Goal: Answer question/provide support

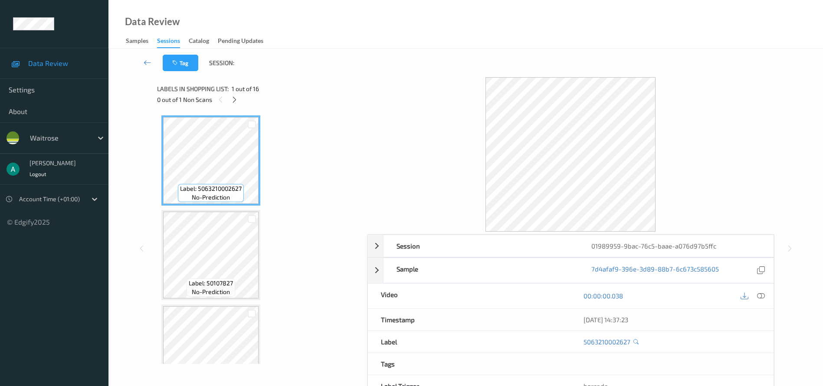
click at [240, 96] on div "0 out of 1 Non Scans" at bounding box center [259, 99] width 204 height 11
click at [238, 99] on icon at bounding box center [234, 100] width 7 height 8
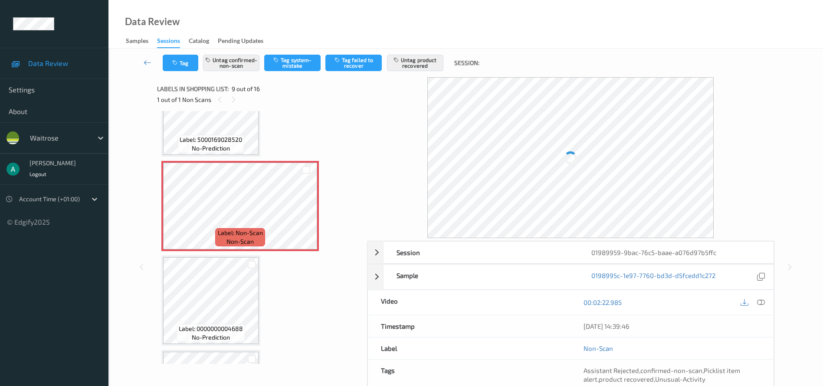
scroll to position [732, 0]
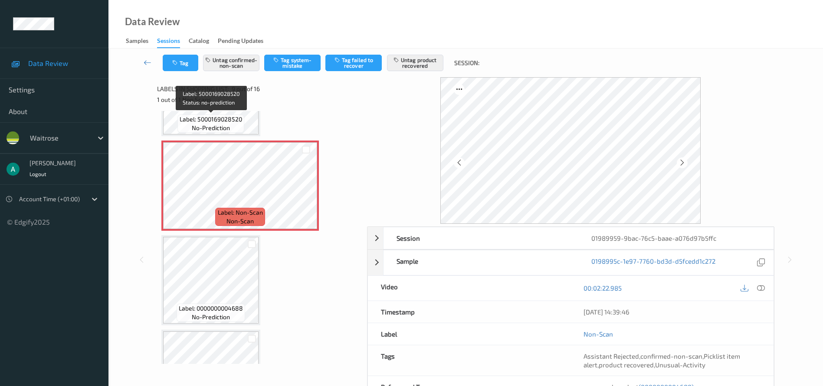
click at [211, 121] on span "Label: 5000169028520" at bounding box center [211, 119] width 62 height 9
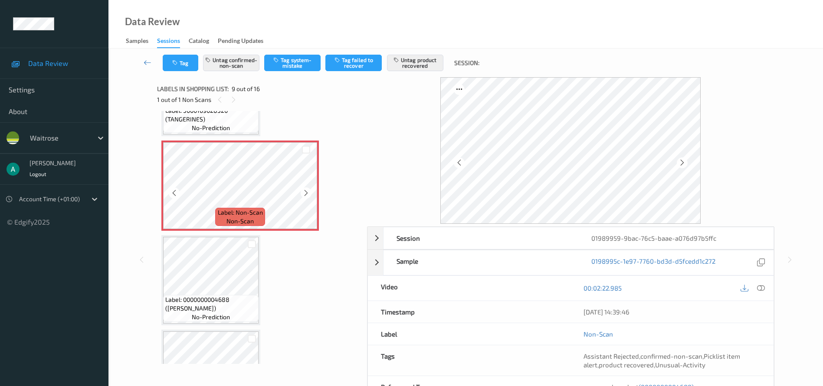
scroll to position [723, 0]
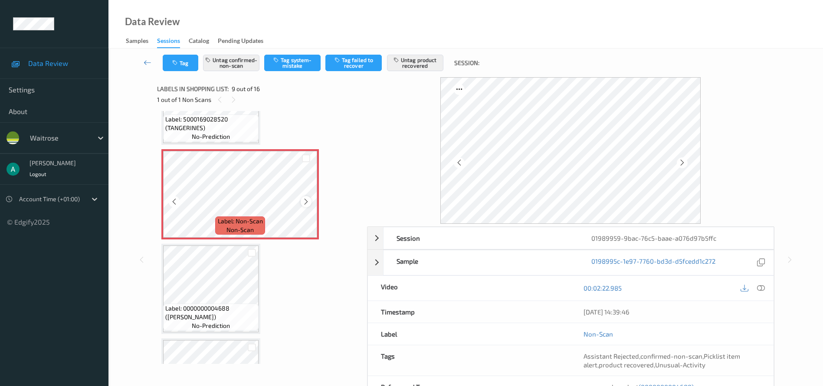
click at [305, 204] on icon at bounding box center [305, 202] width 7 height 8
click at [305, 201] on icon at bounding box center [305, 202] width 7 height 8
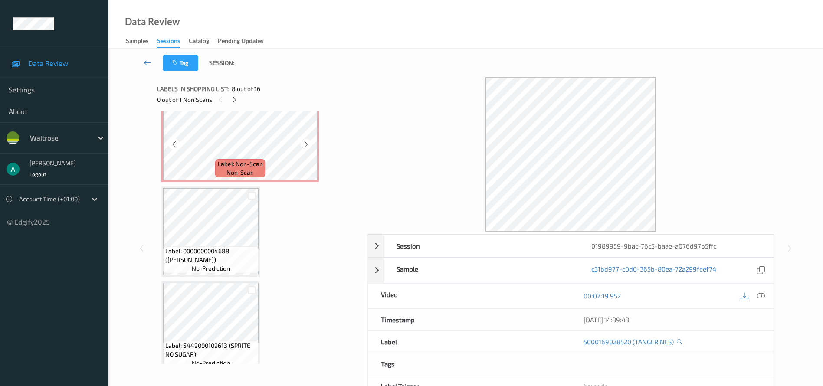
scroll to position [788, 0]
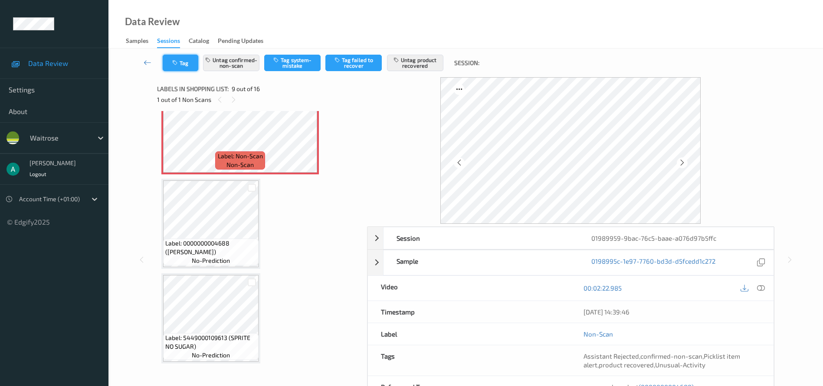
click at [183, 67] on button "Tag" at bounding box center [181, 63] width 36 height 16
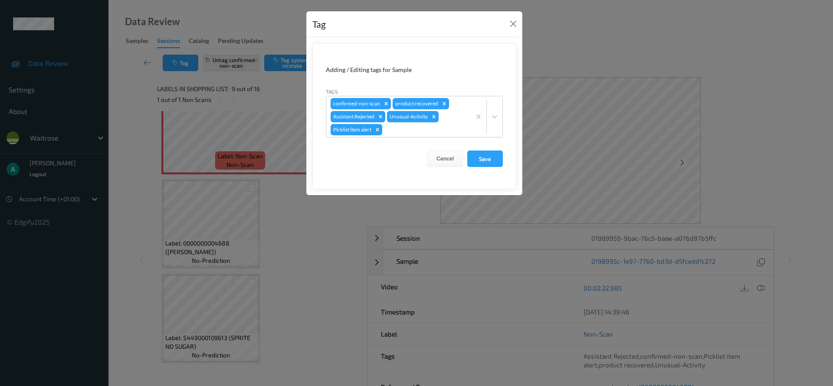
click at [197, 139] on div "Tag Adding / Editing tags for Sample Tags confirmed-non-scan product recovered …" at bounding box center [416, 193] width 833 height 386
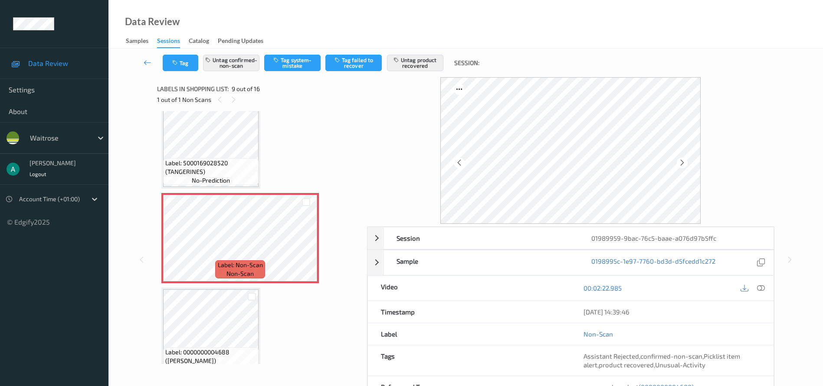
scroll to position [744, 0]
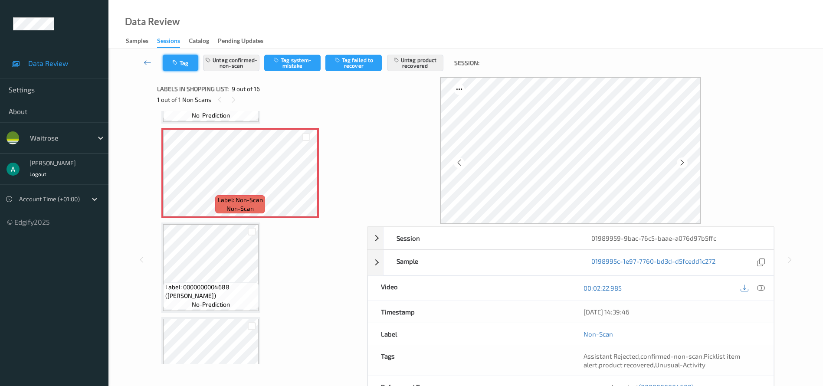
click at [184, 66] on button "Tag" at bounding box center [181, 63] width 36 height 16
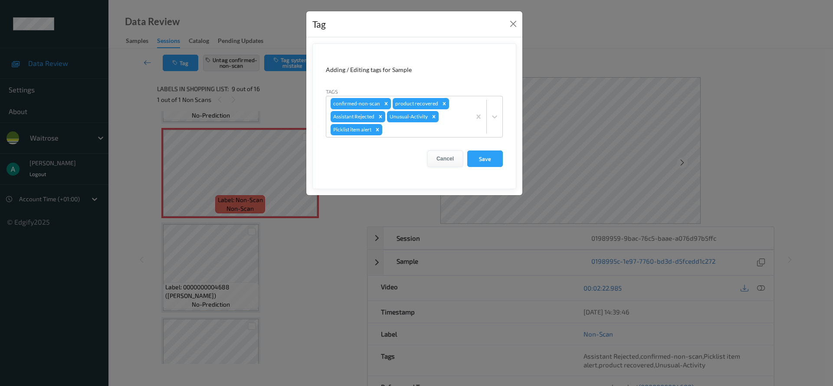
click at [438, 161] on button "Cancel" at bounding box center [445, 159] width 36 height 16
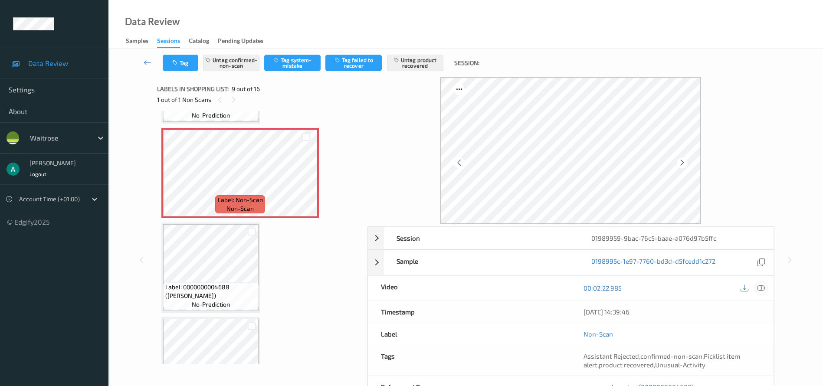
click at [764, 286] on icon at bounding box center [761, 288] width 8 height 8
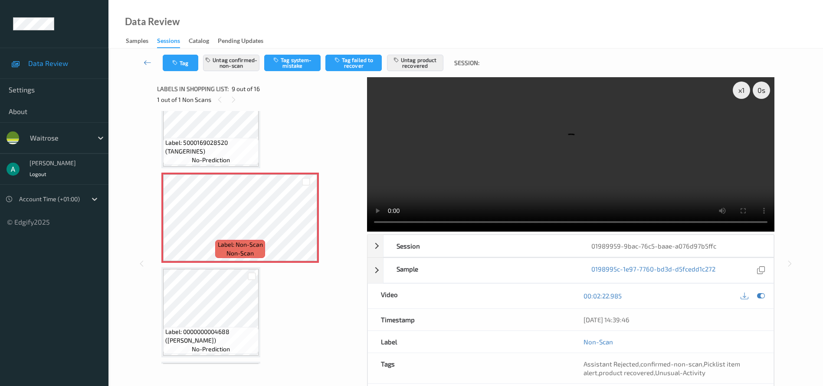
scroll to position [679, 0]
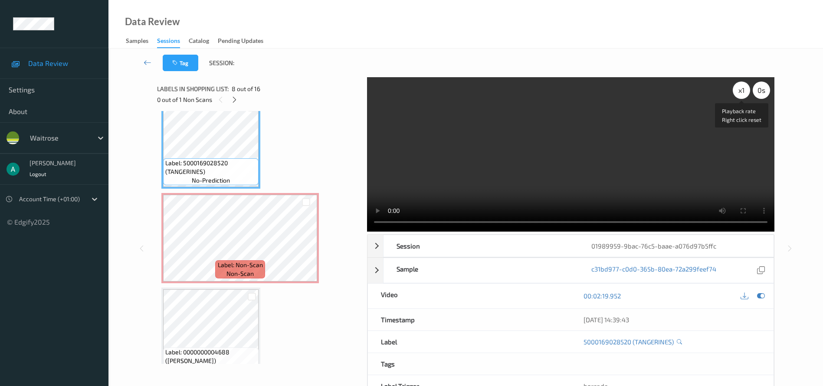
click at [740, 92] on div "x 1" at bounding box center [741, 90] width 17 height 17
click at [748, 87] on div "x 2" at bounding box center [741, 90] width 17 height 17
click at [745, 89] on div "x 4" at bounding box center [741, 90] width 17 height 17
click at [745, 89] on div "x 8" at bounding box center [741, 90] width 17 height 17
click at [745, 89] on div "x 1" at bounding box center [741, 90] width 17 height 17
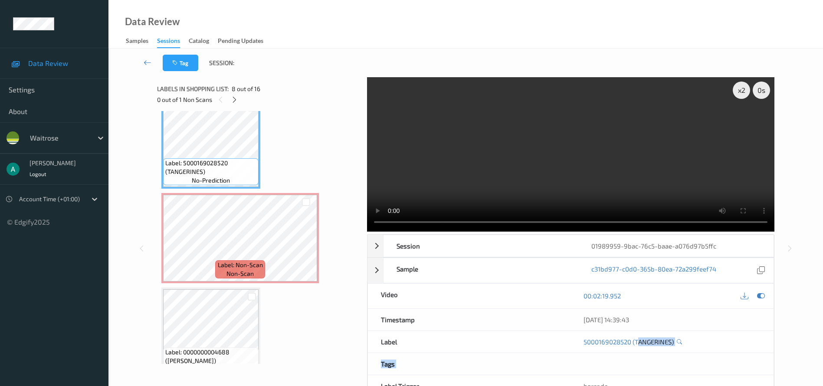
drag, startPoint x: 637, startPoint y: 349, endPoint x: 671, endPoint y: 355, distance: 34.3
click at [671, 355] on div "Session 01989959-9bac-76c5-baae-a076d97b5ffc Session ID 01989959-9bac-76c5-baae…" at bounding box center [570, 327] width 407 height 186
drag, startPoint x: 636, startPoint y: 351, endPoint x: 660, endPoint y: 357, distance: 25.3
click at [660, 357] on div "Session 01989959-9bac-76c5-baae-a076d97b5ffc Session ID 01989959-9bac-76c5-baae…" at bounding box center [570, 327] width 407 height 186
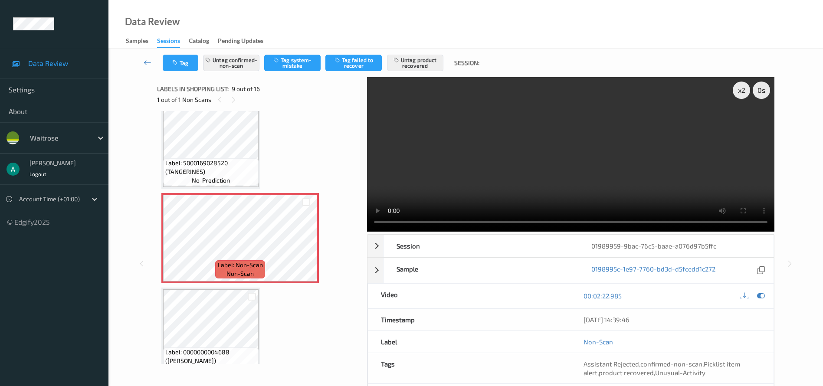
click at [315, 154] on div "Label: 5063210002627 (WR ROSE BQT CAKE) no-prediction Label: 50107827 (IRN-BRU)…" at bounding box center [258, 190] width 195 height 1509
click at [184, 61] on button "Tag" at bounding box center [181, 63] width 36 height 16
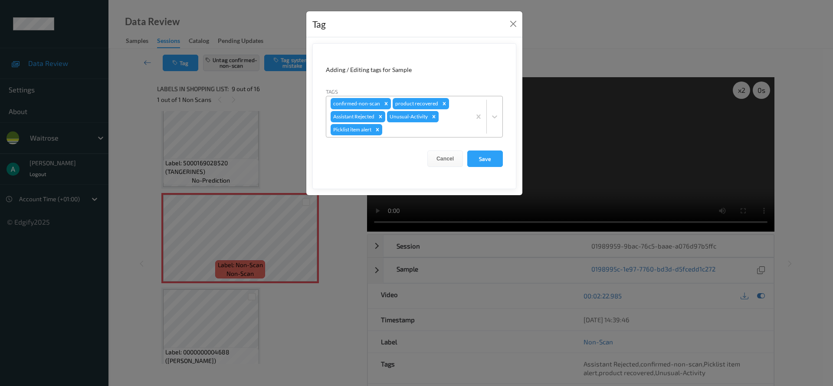
click at [437, 118] on icon "Remove Unusual-Activity" at bounding box center [434, 117] width 6 height 6
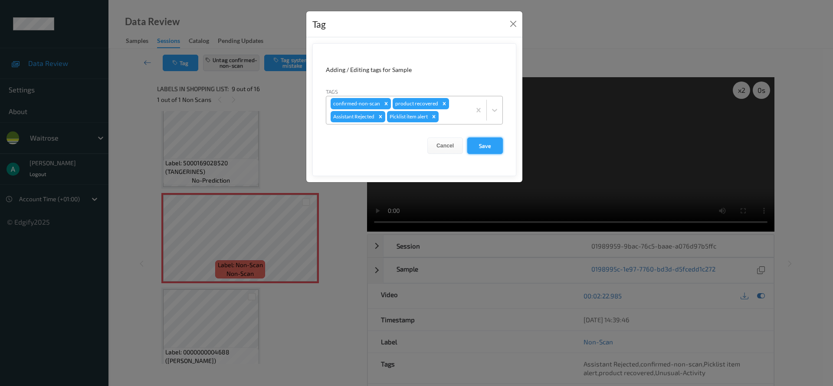
click at [480, 147] on button "Save" at bounding box center [485, 146] width 36 height 16
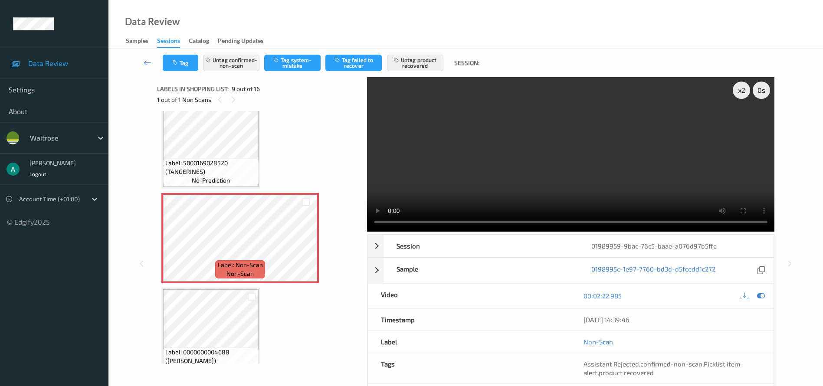
click at [547, 42] on div "Data Review Samples Sessions Catalog Pending Updates" at bounding box center [465, 24] width 715 height 49
click at [356, 28] on div "Data Review Samples Sessions Catalog Pending Updates" at bounding box center [465, 24] width 715 height 49
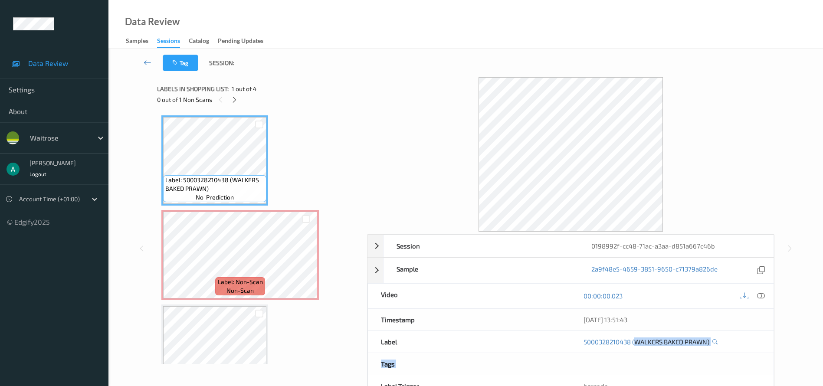
drag, startPoint x: 636, startPoint y: 352, endPoint x: 690, endPoint y: 358, distance: 54.6
click at [690, 358] on div "Session 0198992f-cc48-71ac-a3aa-d851a667c46b Session ID 0198992f-cc48-71ac-a3aa…" at bounding box center [570, 327] width 407 height 186
click at [303, 263] on icon at bounding box center [305, 263] width 7 height 8
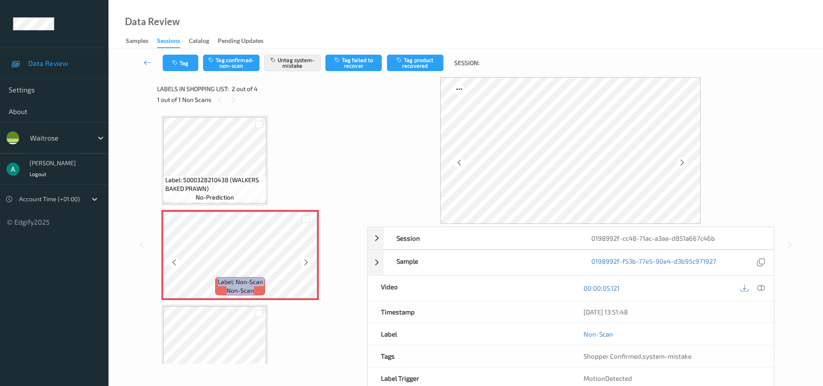
click at [303, 263] on icon at bounding box center [305, 263] width 7 height 8
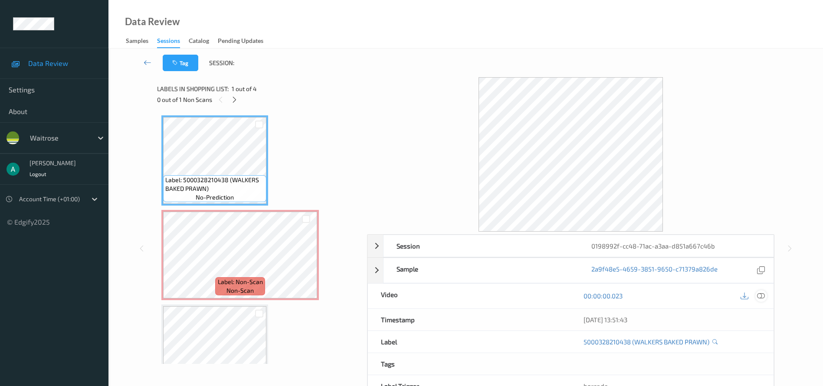
click at [763, 293] on icon at bounding box center [761, 296] width 8 height 8
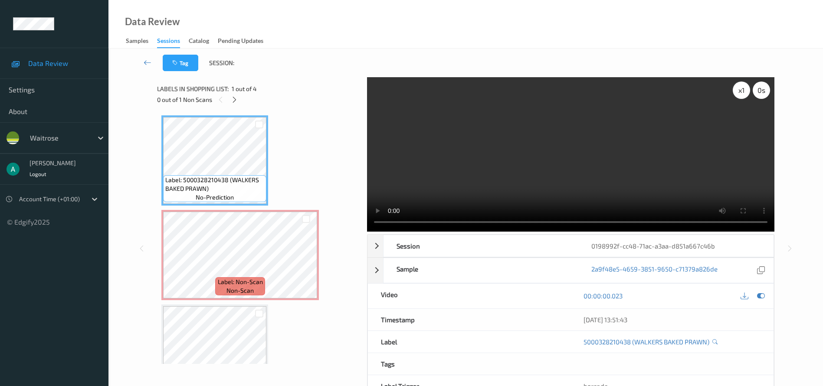
click at [739, 94] on div "x 1" at bounding box center [741, 90] width 17 height 17
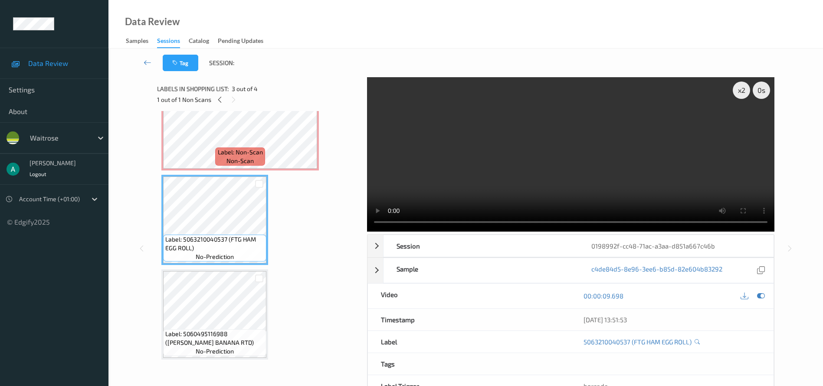
scroll to position [65, 0]
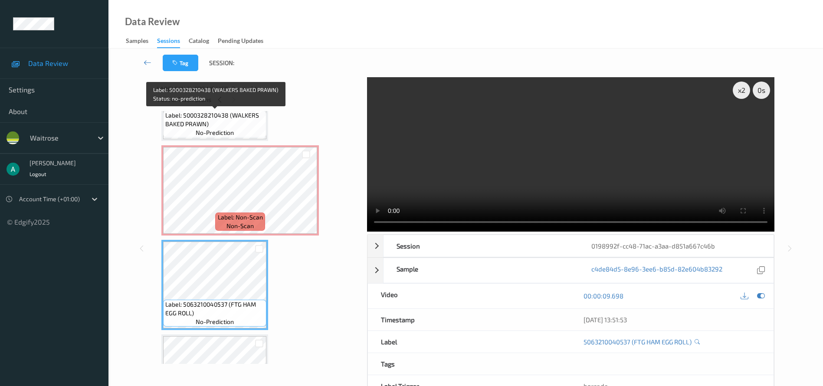
click at [226, 120] on span "Label: 5000328210438 (WALKERS BAKED PRAWN)" at bounding box center [214, 119] width 99 height 17
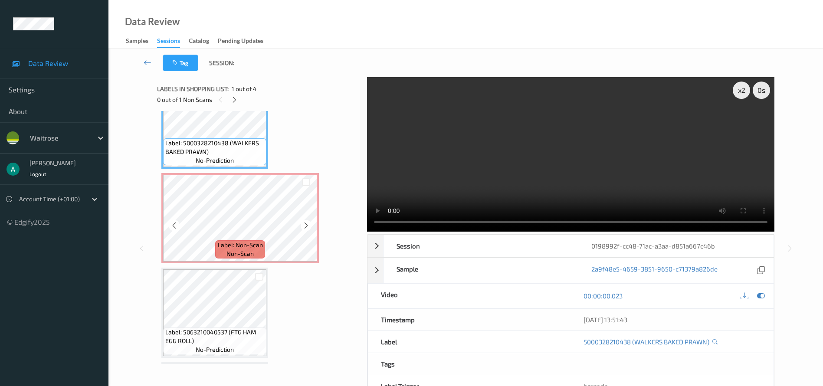
scroll to position [65, 0]
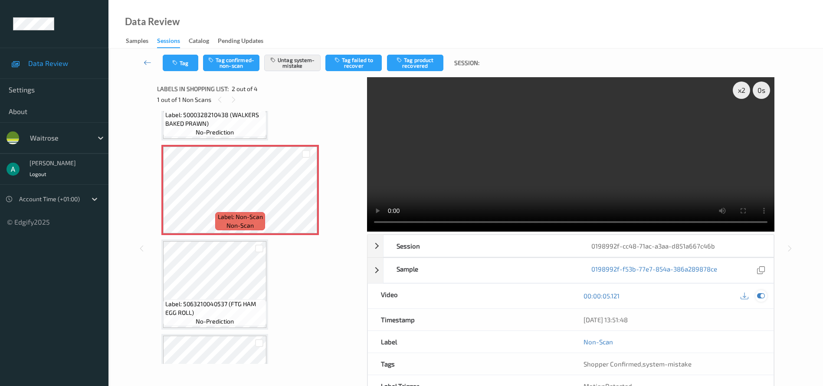
click at [759, 295] on icon at bounding box center [761, 296] width 8 height 8
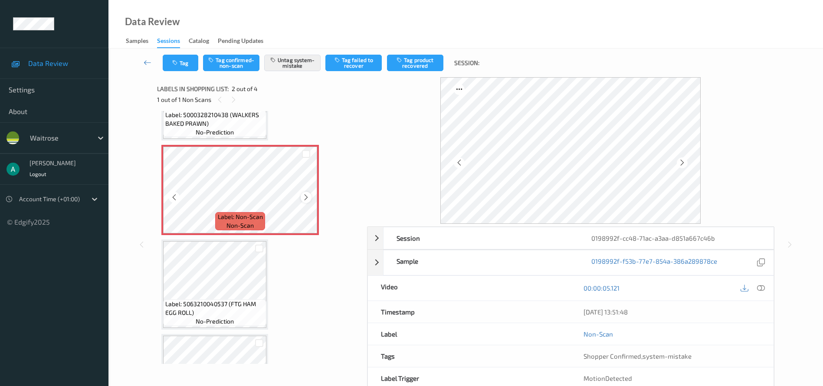
click at [305, 196] on icon at bounding box center [305, 198] width 7 height 8
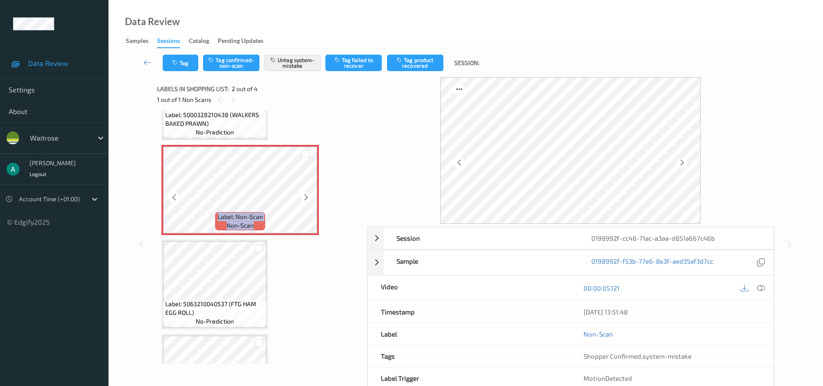
click at [305, 196] on icon at bounding box center [305, 198] width 7 height 8
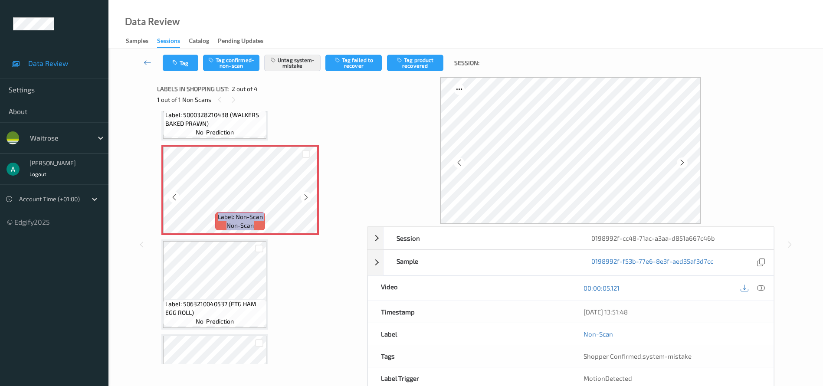
click at [305, 196] on icon at bounding box center [305, 198] width 7 height 8
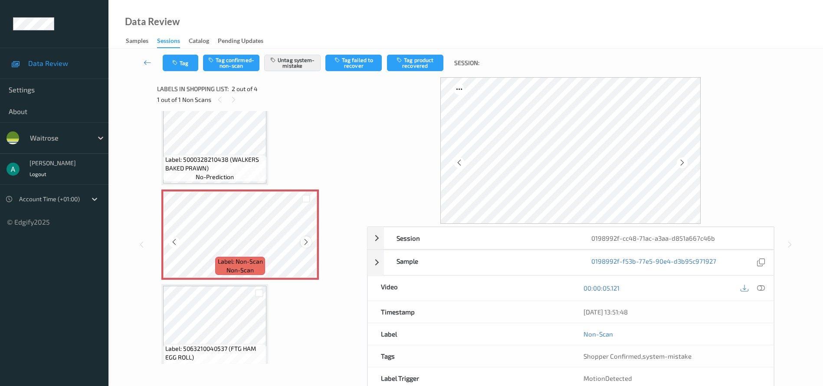
scroll to position [0, 0]
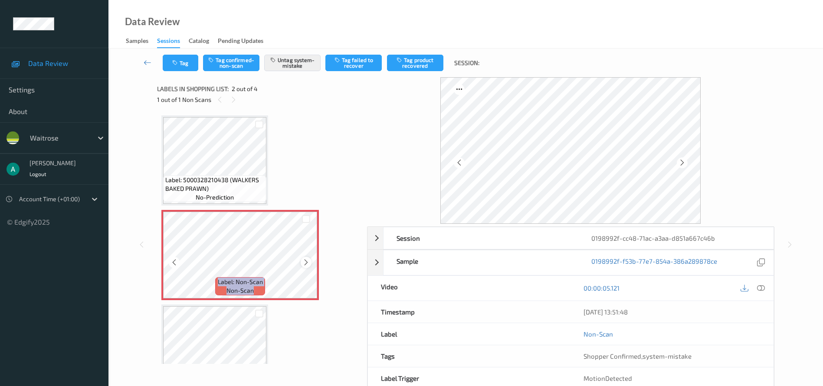
click at [307, 264] on icon at bounding box center [305, 263] width 7 height 8
click at [303, 261] on icon at bounding box center [305, 263] width 7 height 8
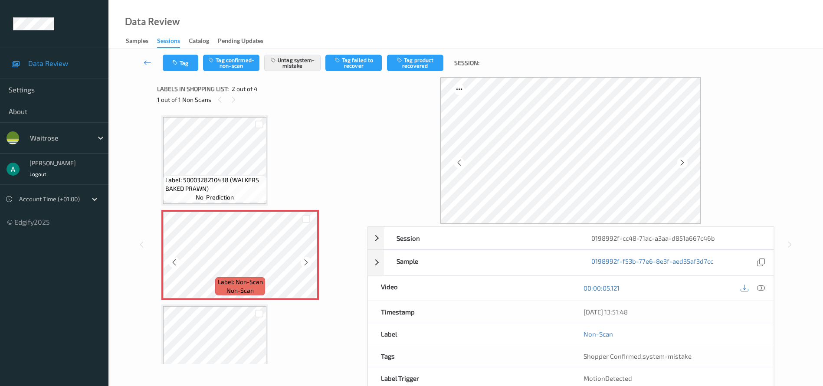
click at [303, 261] on icon at bounding box center [305, 263] width 7 height 8
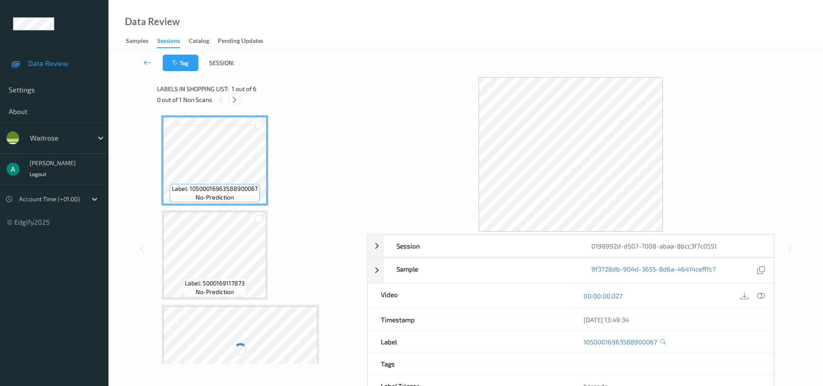
click at [237, 96] on icon at bounding box center [234, 100] width 7 height 8
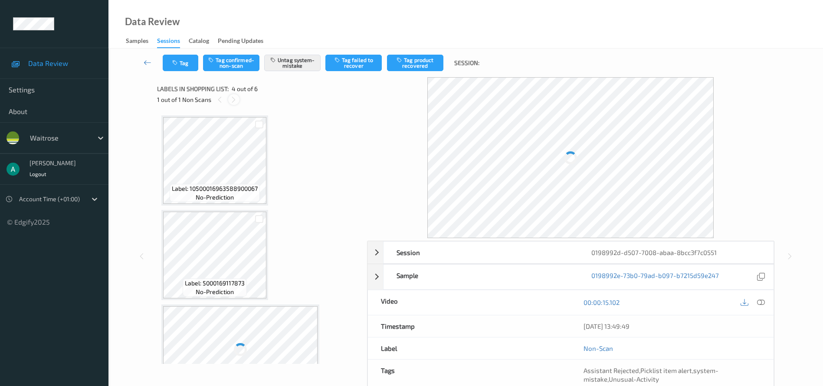
scroll to position [194, 0]
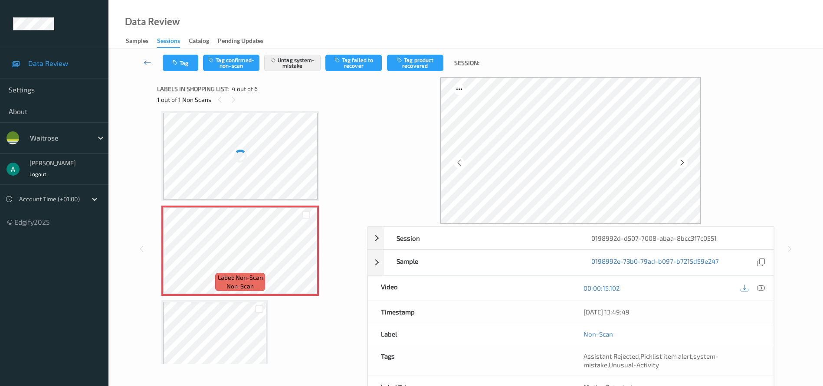
click at [236, 158] on div at bounding box center [240, 156] width 18 height 18
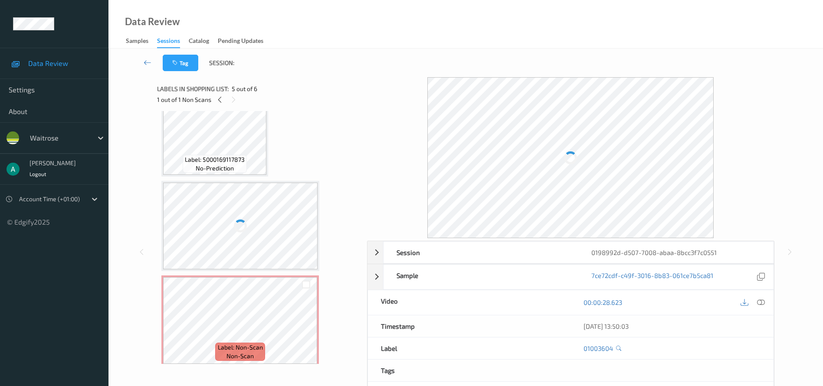
scroll to position [189, 0]
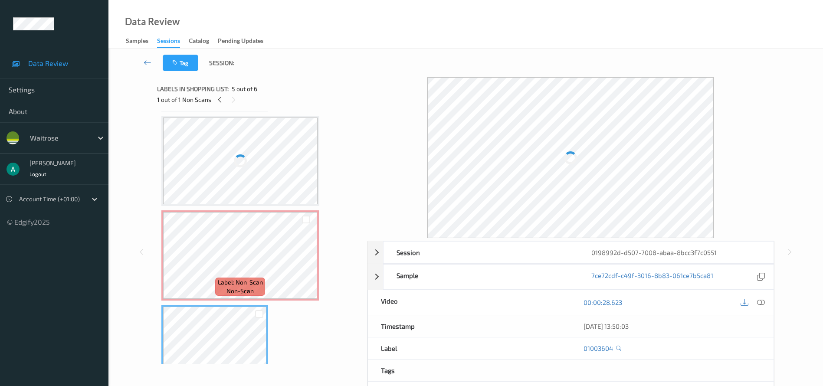
click at [240, 174] on div at bounding box center [240, 161] width 154 height 87
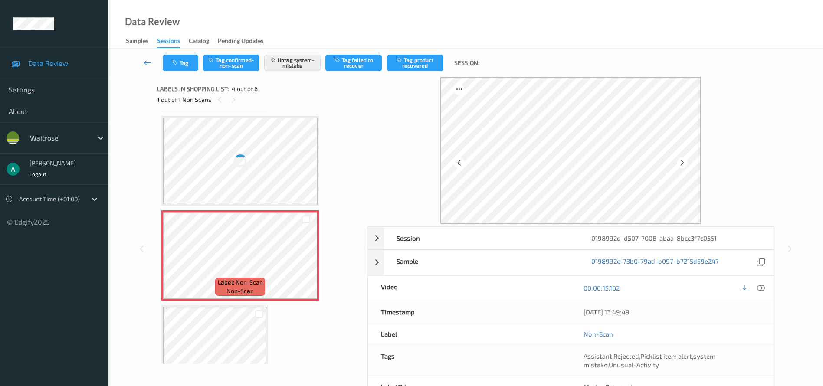
click at [231, 143] on div at bounding box center [240, 161] width 154 height 87
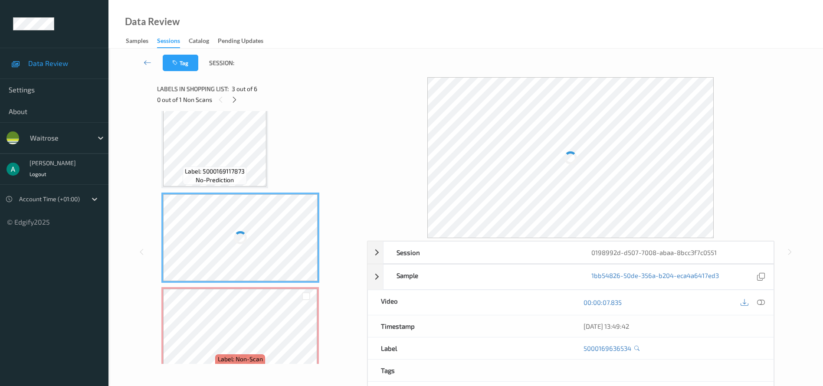
scroll to position [59, 0]
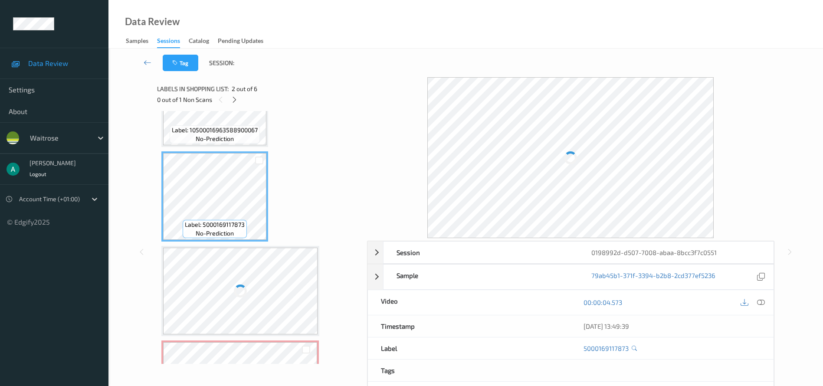
click at [756, 297] on div at bounding box center [753, 303] width 28 height 12
click at [762, 302] on icon at bounding box center [761, 303] width 8 height 8
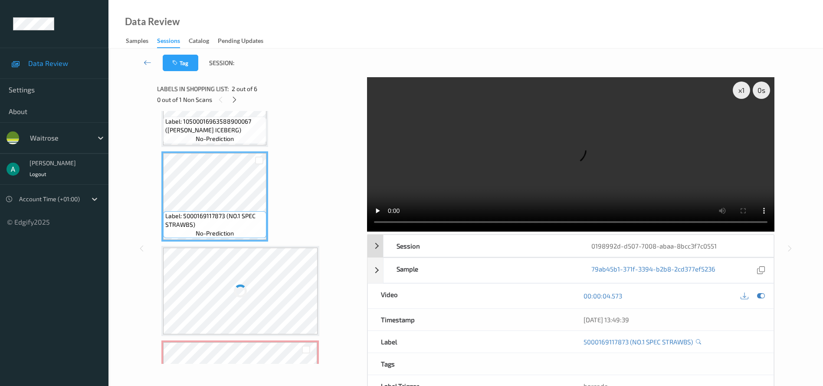
scroll to position [50, 0]
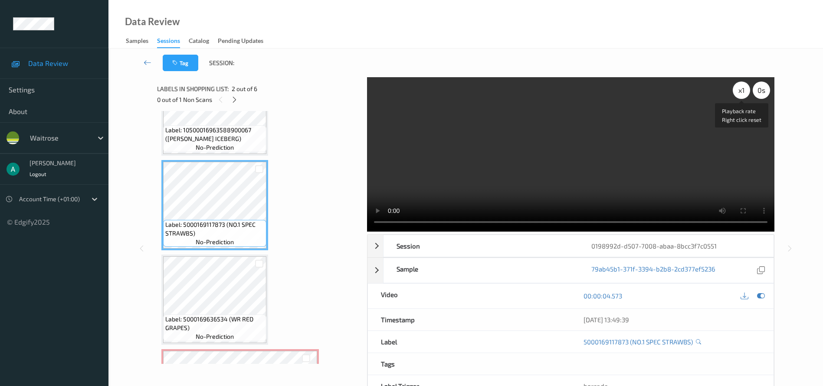
click at [745, 96] on div "x 1 0 s Playback rate Right click reset" at bounding box center [751, 90] width 37 height 17
click at [741, 94] on div "x 1" at bounding box center [741, 90] width 17 height 17
click at [742, 94] on div "x 2" at bounding box center [741, 90] width 17 height 17
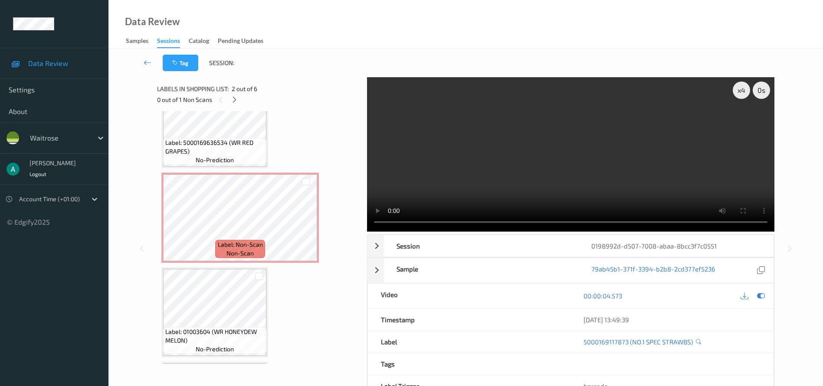
scroll to position [245, 0]
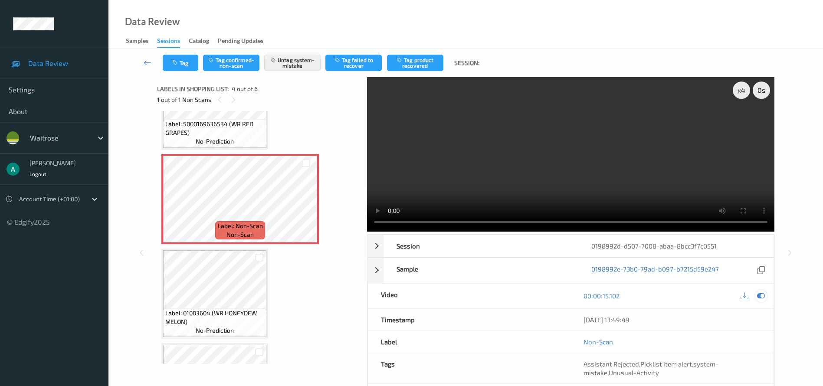
click at [766, 295] on div at bounding box center [761, 296] width 12 height 12
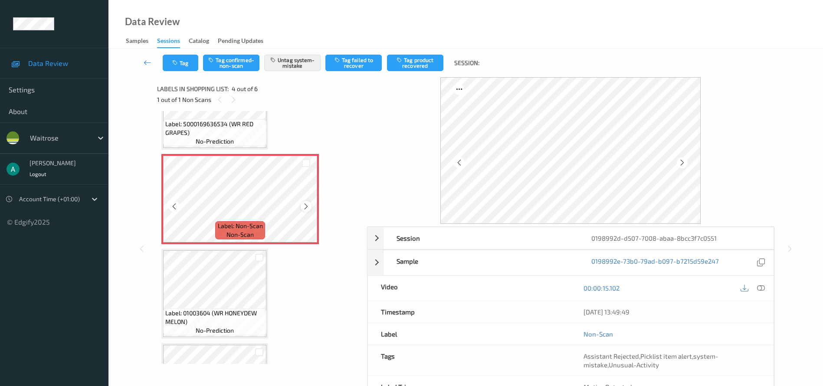
click at [303, 208] on icon at bounding box center [305, 207] width 7 height 8
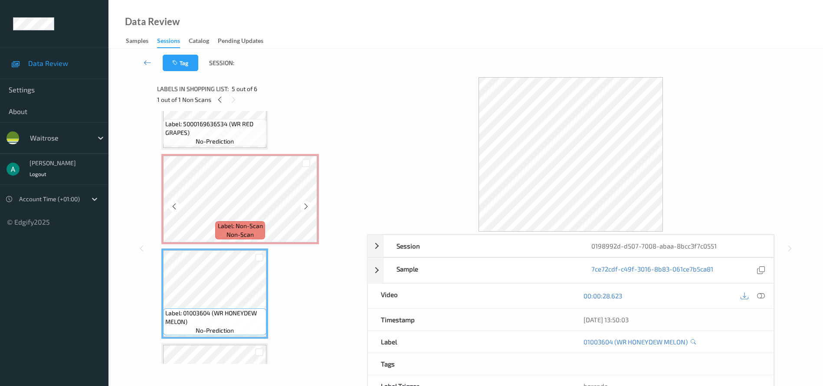
click at [222, 223] on span "Label: Non-Scan" at bounding box center [240, 226] width 45 height 9
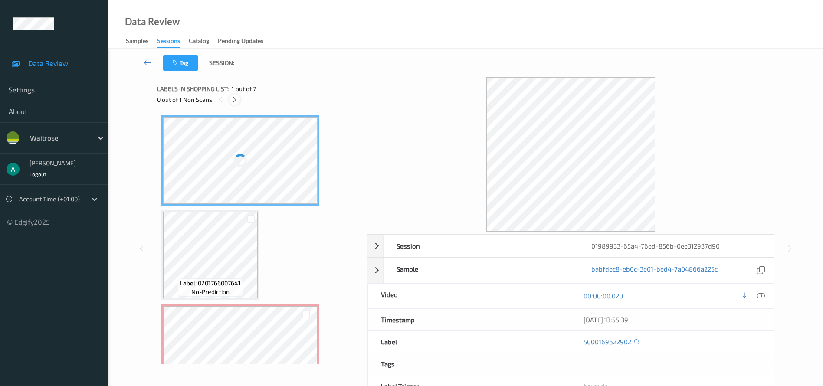
click at [231, 102] on icon at bounding box center [234, 100] width 7 height 8
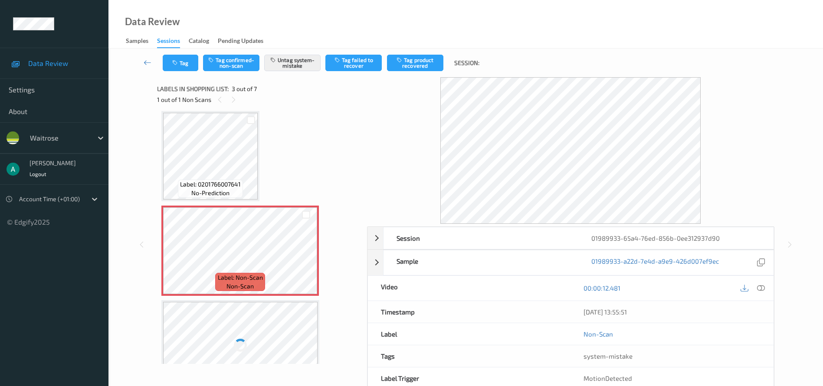
scroll to position [229, 0]
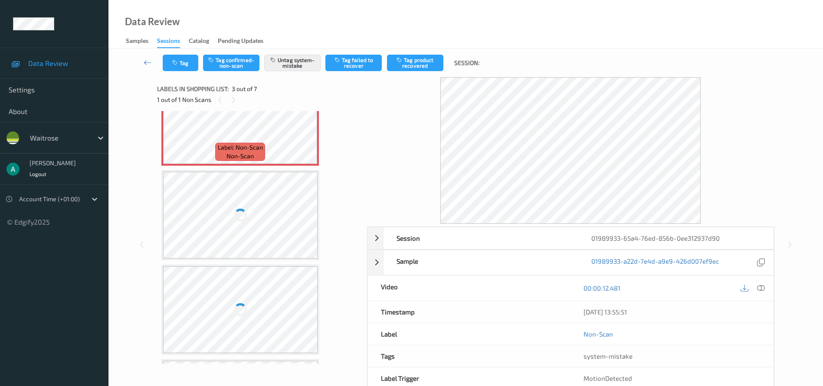
click at [242, 216] on div at bounding box center [240, 215] width 13 height 13
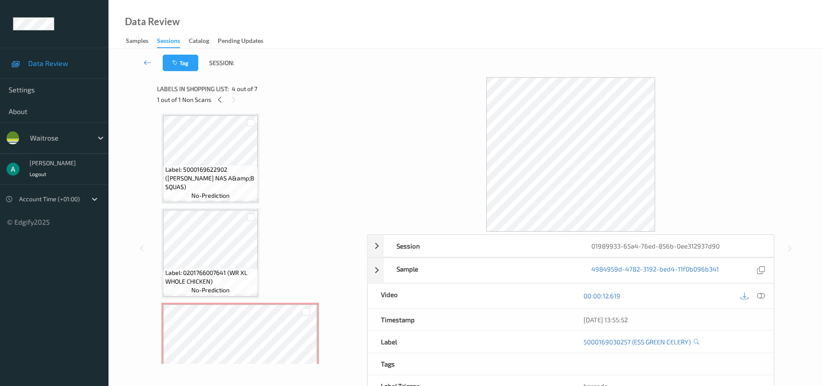
scroll to position [0, 0]
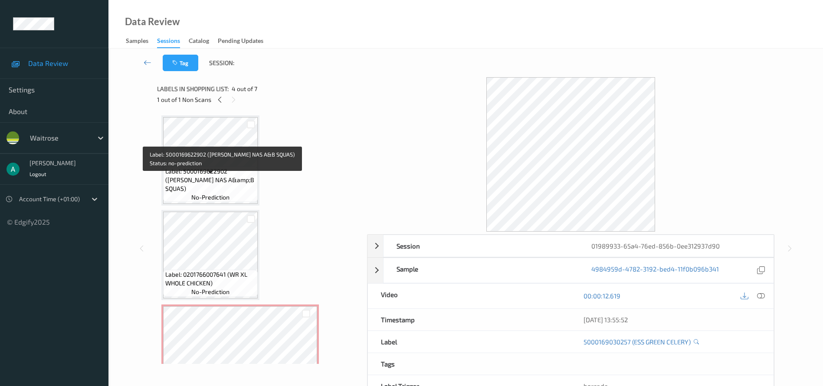
click at [225, 184] on span "Label: 5000169622902 (WR ESS NAS A&amp;B SQUAS)" at bounding box center [210, 180] width 90 height 26
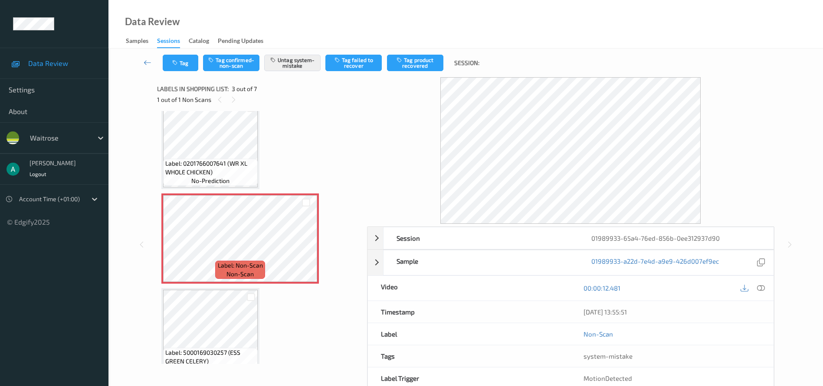
scroll to position [130, 0]
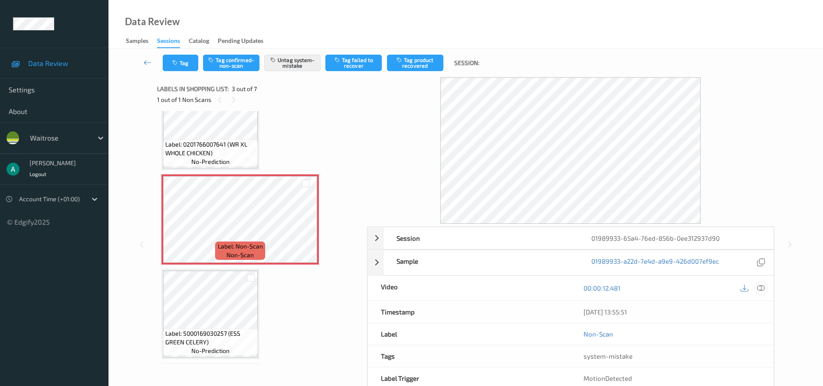
click at [761, 291] on icon at bounding box center [761, 288] width 8 height 8
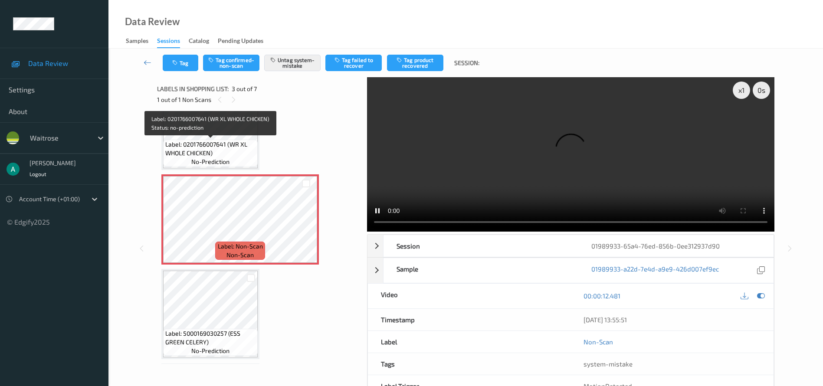
click at [220, 142] on span "Label: 0201766007641 (WR XL WHOLE CHICKEN)" at bounding box center [210, 148] width 90 height 17
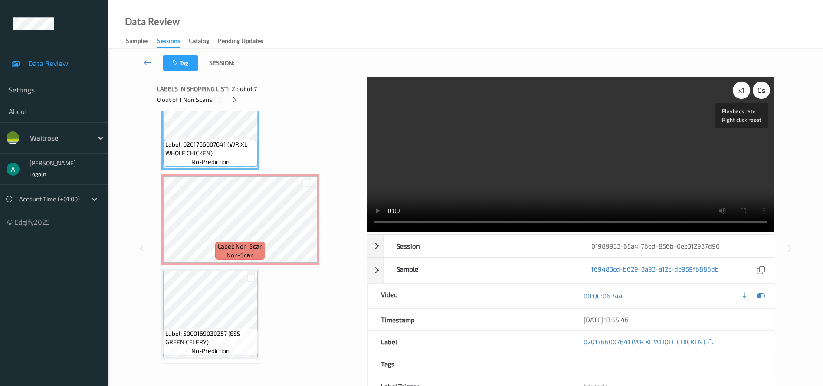
click at [742, 90] on div "x 1" at bounding box center [741, 90] width 17 height 17
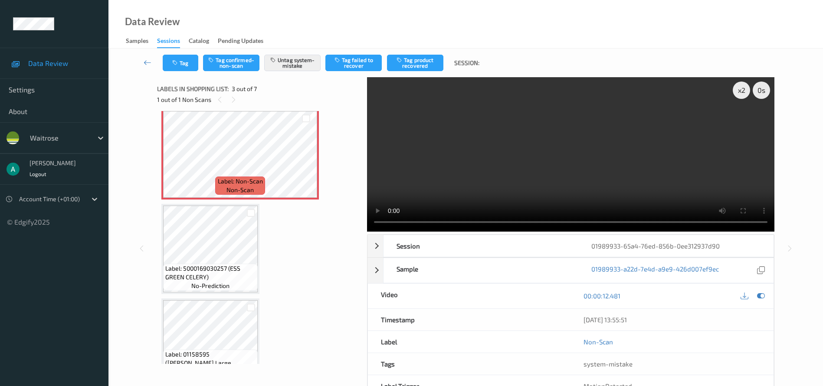
scroll to position [0, 0]
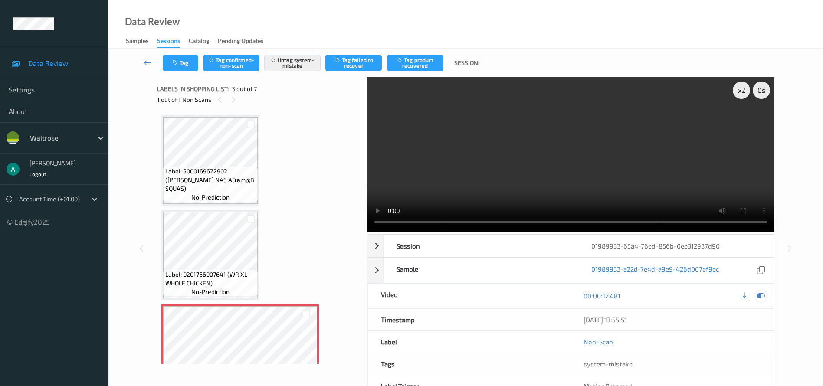
click at [759, 294] on icon at bounding box center [761, 296] width 8 height 8
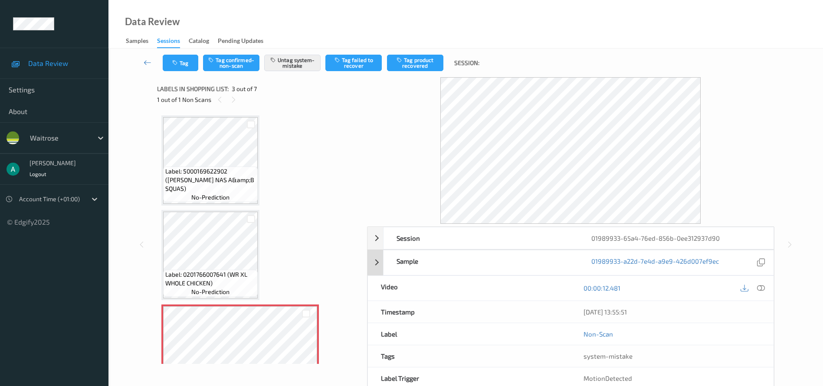
scroll to position [130, 0]
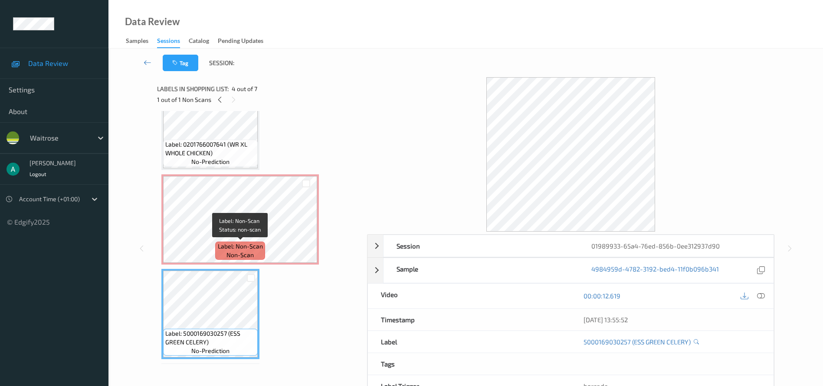
click at [231, 248] on span "Label: Non-Scan" at bounding box center [240, 246] width 45 height 9
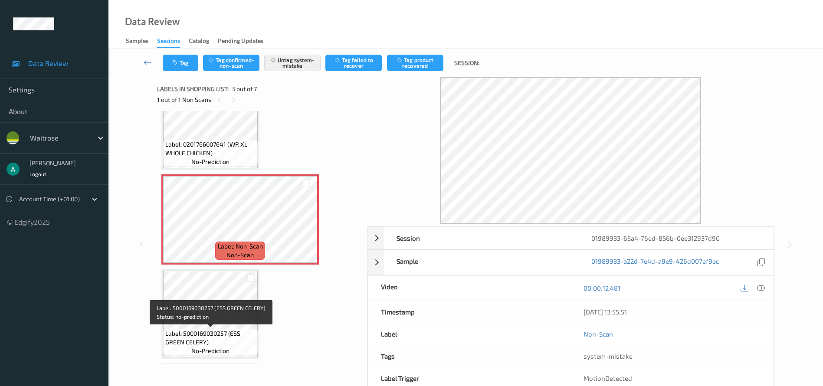
click at [231, 335] on span "Label: 5000169030257 (ESS GREEN CELERY)" at bounding box center [210, 337] width 90 height 17
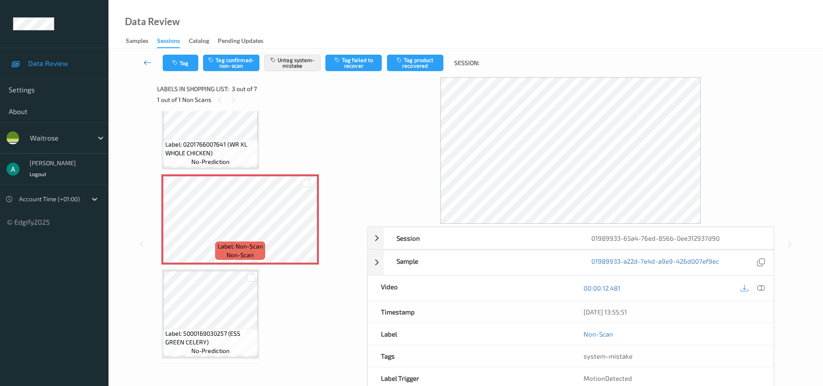
click at [151, 56] on link at bounding box center [147, 63] width 30 height 16
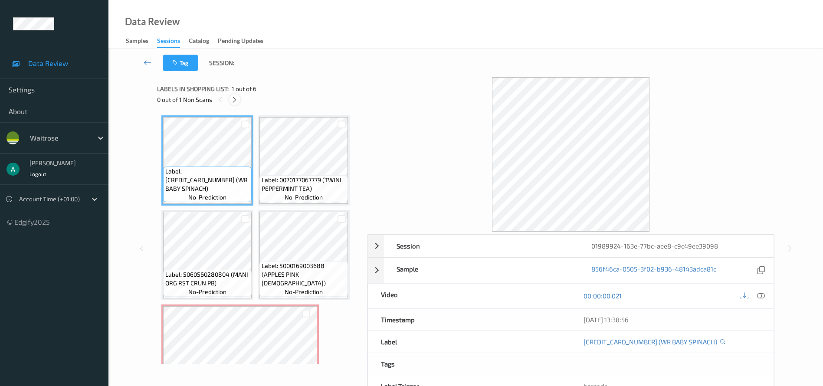
click at [235, 105] on div at bounding box center [234, 99] width 11 height 11
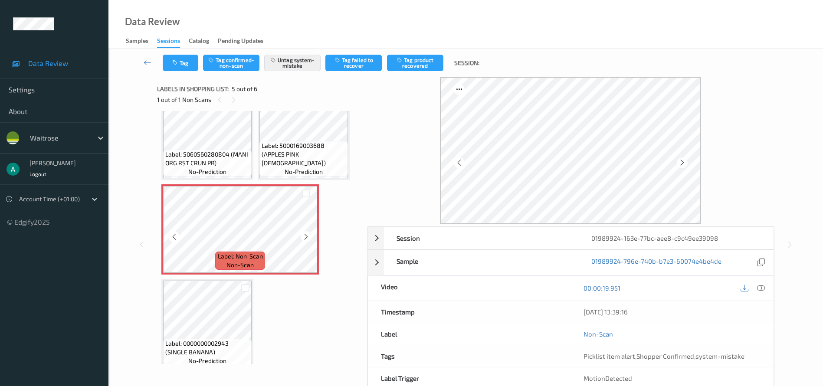
scroll to position [130, 0]
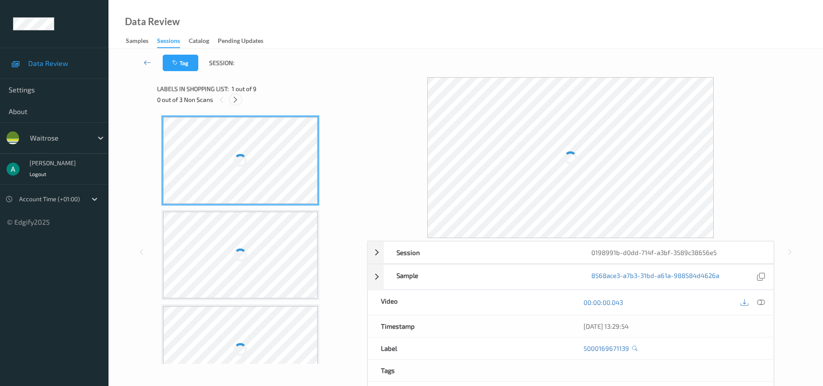
click at [239, 100] on icon at bounding box center [235, 100] width 7 height 8
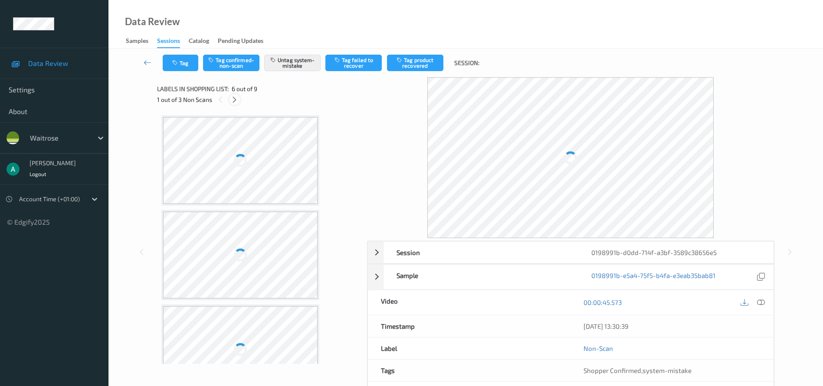
scroll to position [383, 0]
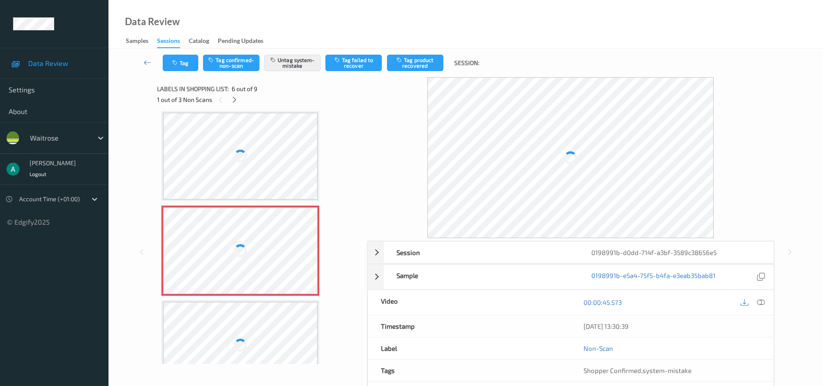
click at [269, 241] on div at bounding box center [240, 250] width 154 height 87
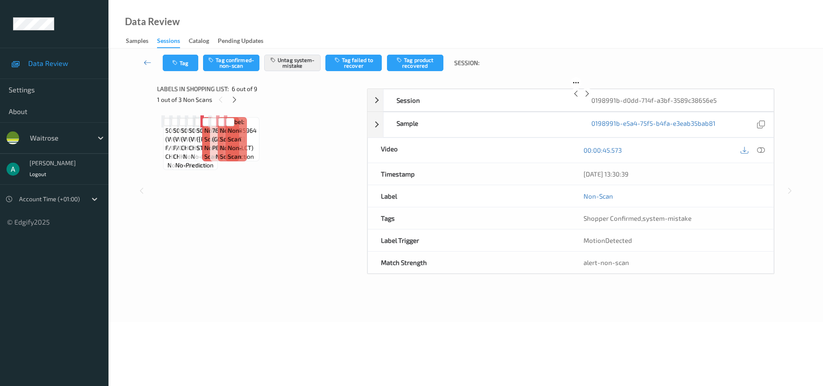
scroll to position [194, 0]
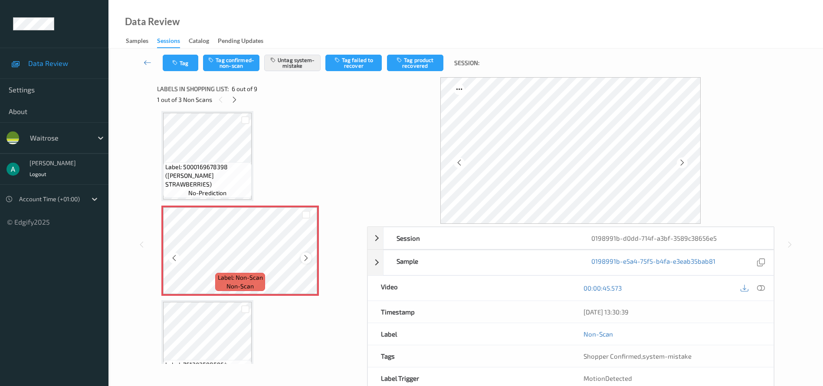
click at [306, 255] on icon at bounding box center [305, 258] width 7 height 8
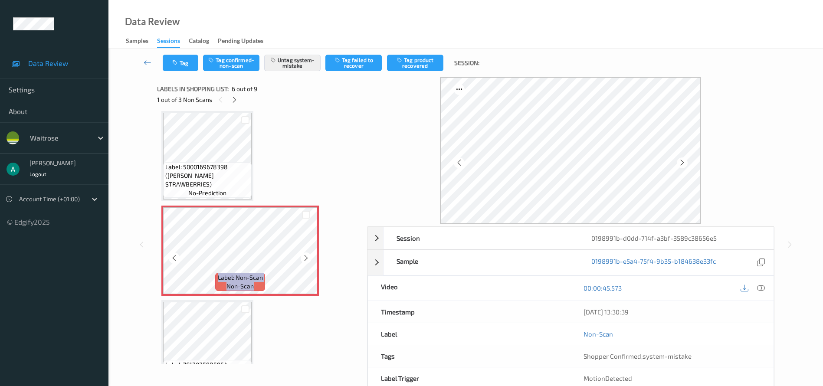
click at [306, 255] on icon at bounding box center [305, 258] width 7 height 8
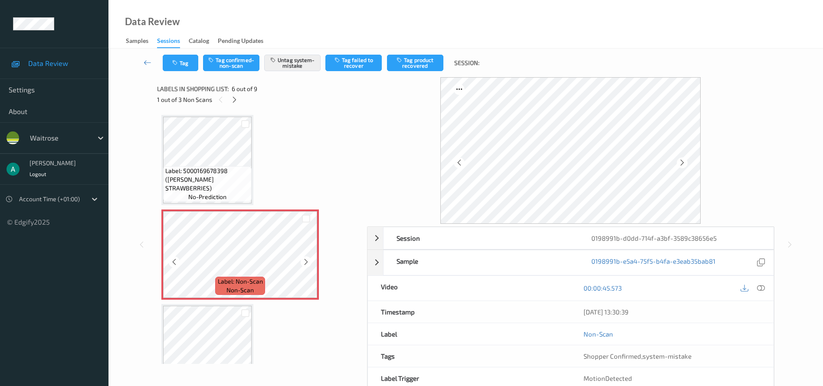
scroll to position [195, 0]
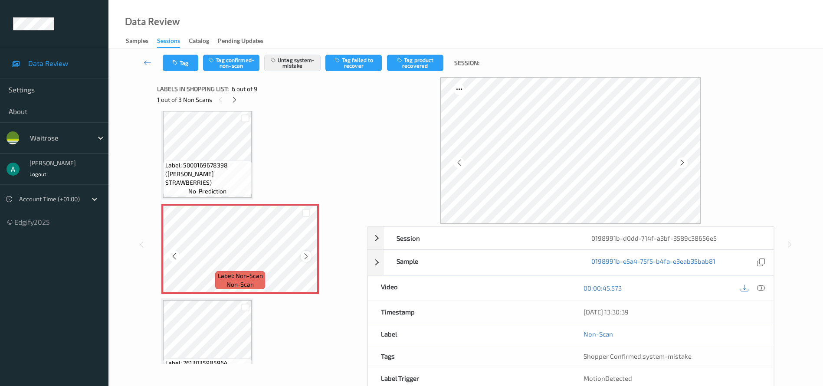
click at [307, 256] on icon at bounding box center [305, 257] width 7 height 8
click at [306, 255] on icon at bounding box center [305, 257] width 7 height 8
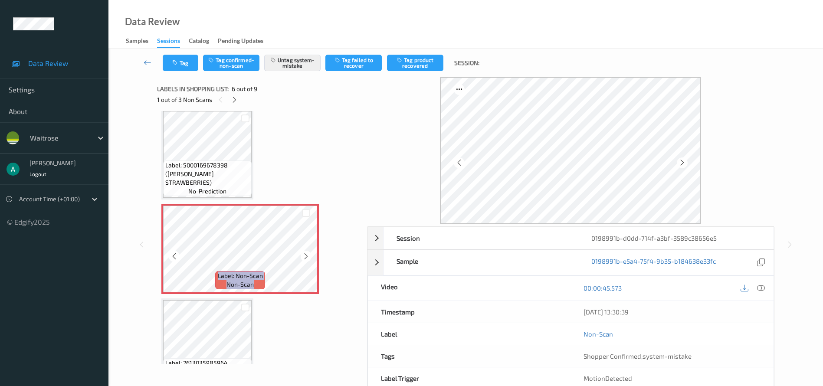
click at [306, 255] on icon at bounding box center [305, 257] width 7 height 8
click at [762, 291] on icon at bounding box center [761, 288] width 8 height 8
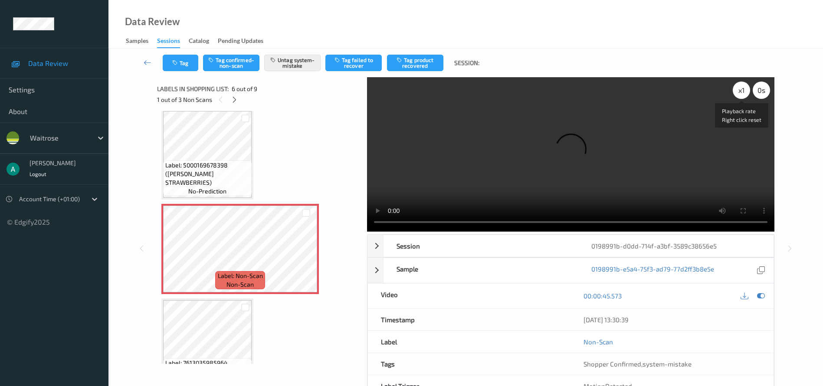
click at [736, 92] on div "x 1" at bounding box center [741, 90] width 17 height 17
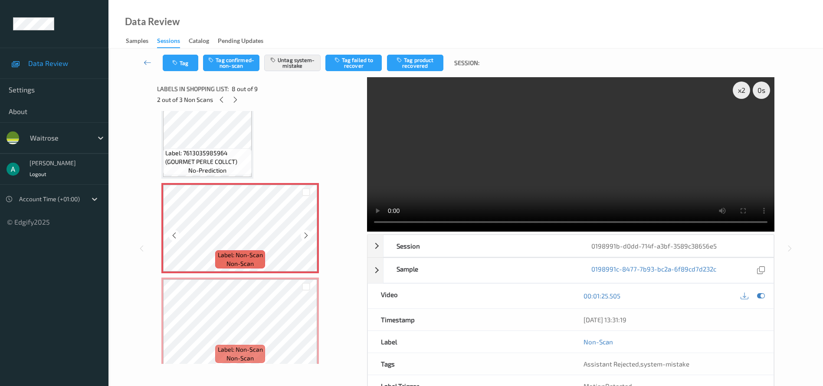
scroll to position [414, 0]
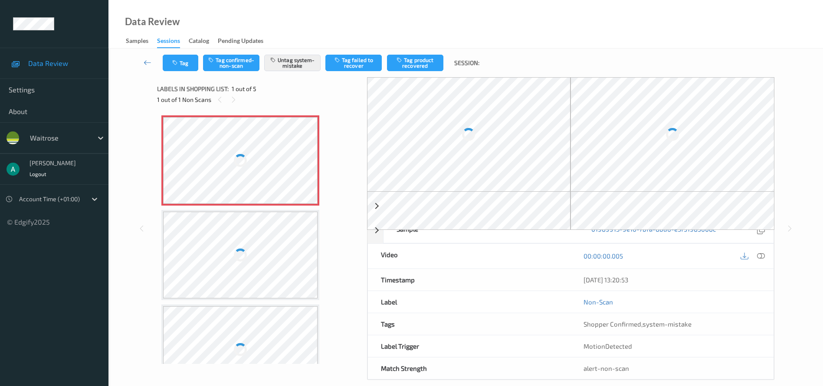
click at [240, 178] on div at bounding box center [240, 160] width 154 height 87
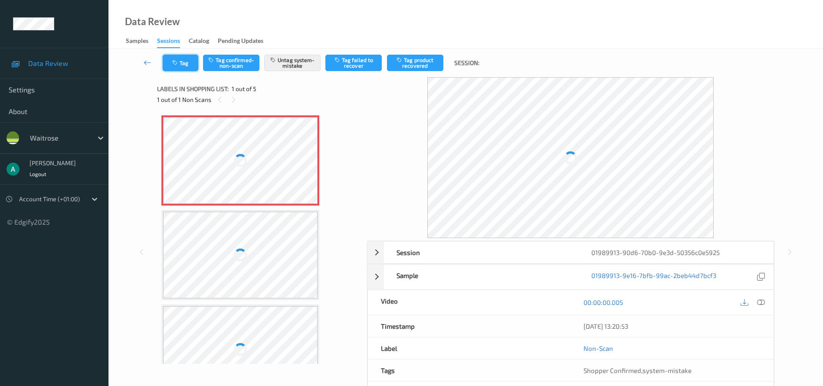
click at [190, 65] on button "Tag" at bounding box center [181, 63] width 36 height 16
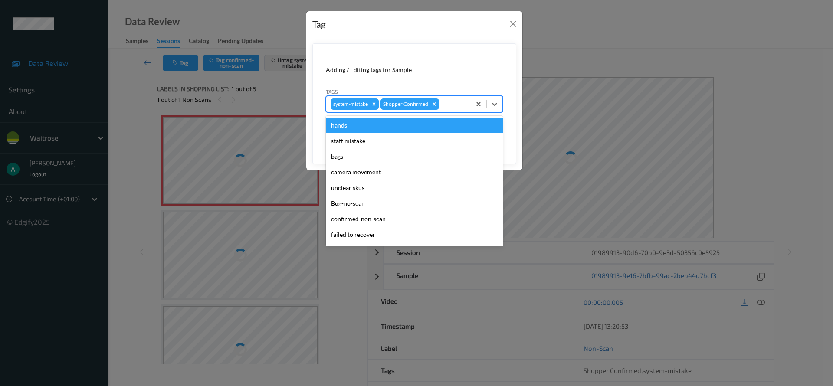
click at [451, 104] on div at bounding box center [454, 104] width 26 height 10
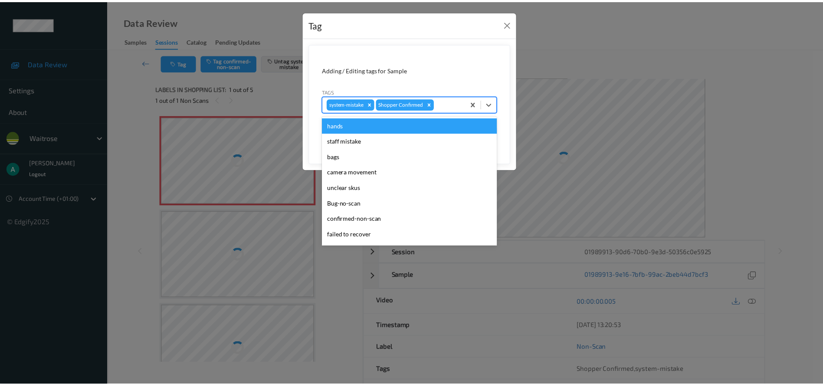
scroll to position [170, 0]
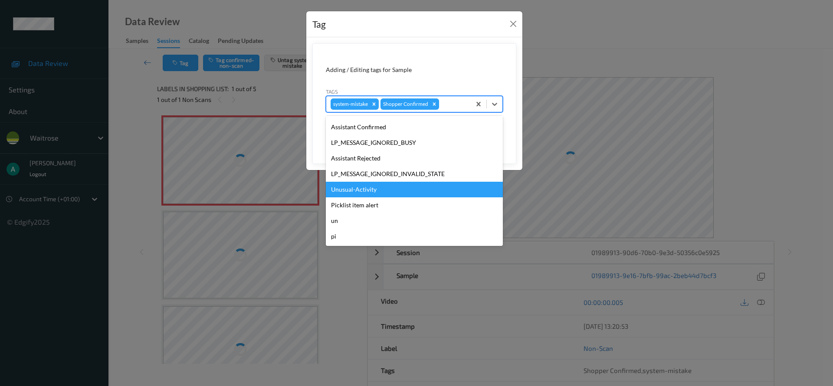
click at [401, 185] on div "Unusual-Activity" at bounding box center [414, 190] width 177 height 16
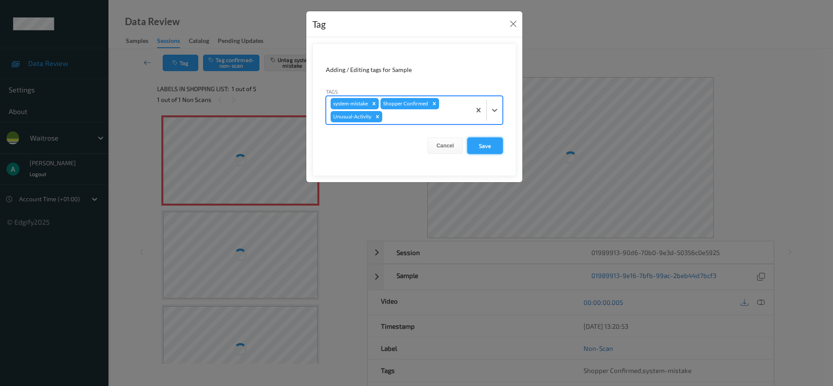
click at [485, 141] on button "Save" at bounding box center [485, 146] width 36 height 16
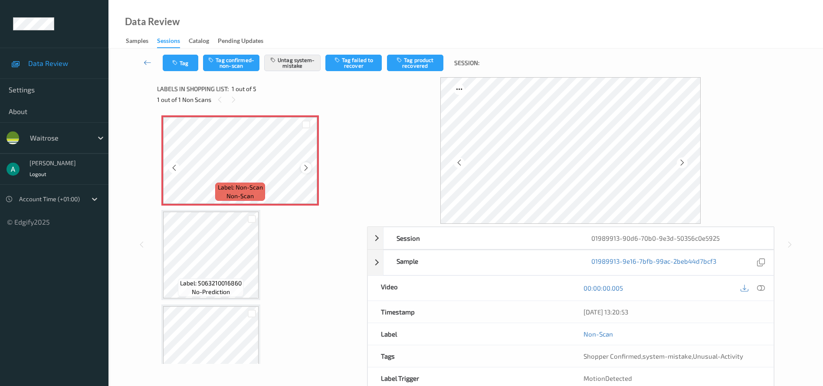
click at [308, 166] on icon at bounding box center [305, 168] width 7 height 8
click at [762, 290] on icon at bounding box center [761, 288] width 8 height 8
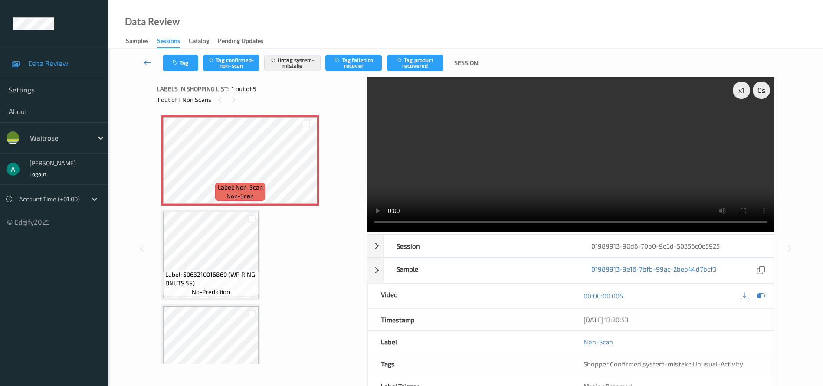
click at [329, 269] on div "Label: Non-Scan non-scan Label: Non-Scan non-scan Label: 5063210016860 (WR RING…" at bounding box center [258, 349] width 195 height 469
drag, startPoint x: 285, startPoint y: 51, endPoint x: 289, endPoint y: 59, distance: 8.7
click at [285, 52] on div "Tag Tag confirmed-non-scan Untag system-mistake Tag failed to recover Tag produ…" at bounding box center [465, 63] width 679 height 29
click at [290, 60] on button "Untag system-mistake" at bounding box center [292, 63] width 56 height 16
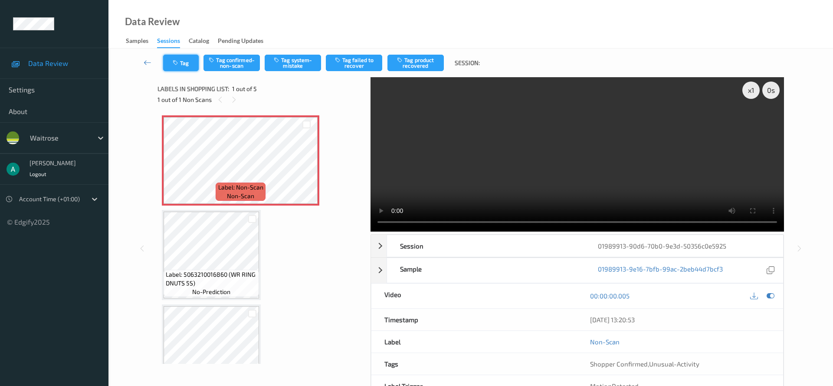
click at [175, 67] on button "Tag" at bounding box center [181, 63] width 36 height 16
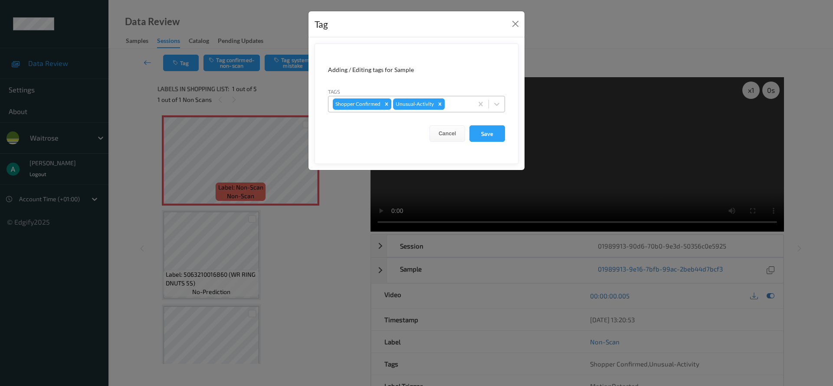
click at [440, 105] on icon "Remove Unusual-Activity" at bounding box center [440, 103] width 3 height 3
click at [487, 135] on button "Save" at bounding box center [488, 133] width 36 height 16
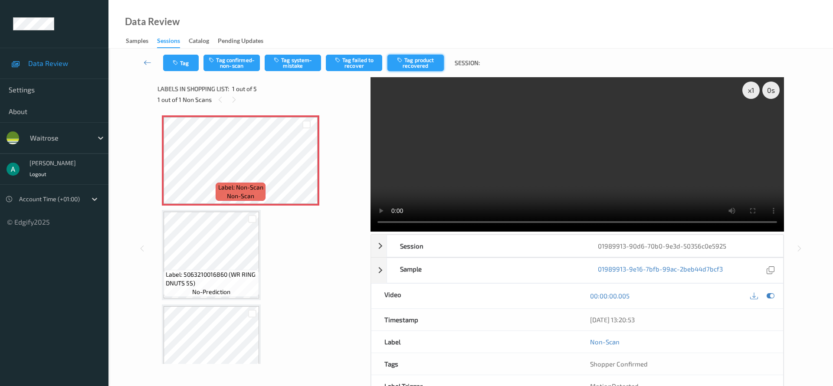
click at [426, 63] on button "Tag product recovered" at bounding box center [415, 63] width 56 height 16
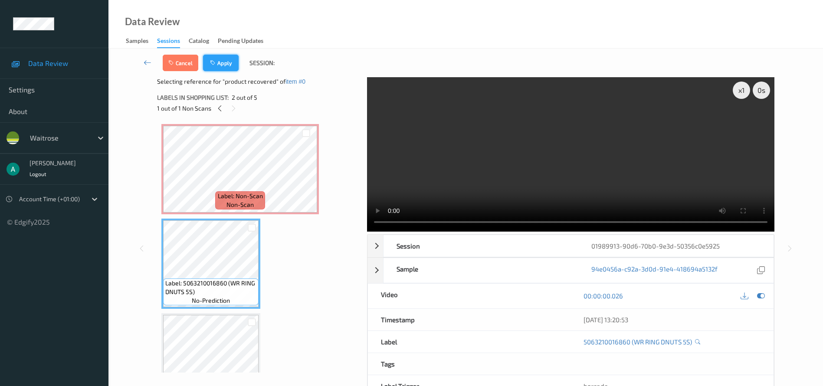
click at [238, 60] on button "Apply" at bounding box center [221, 63] width 36 height 16
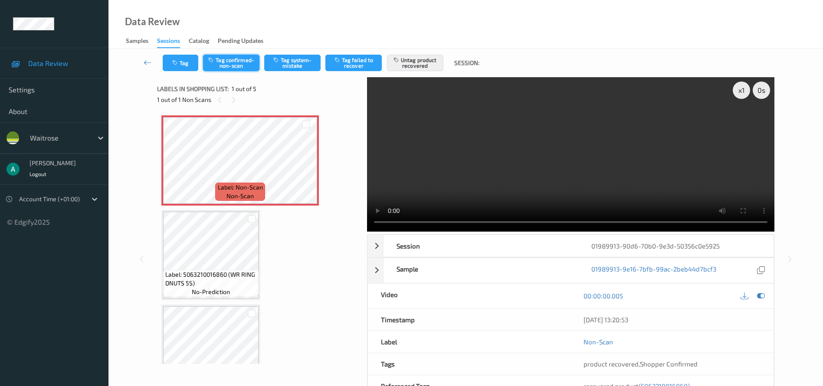
click at [235, 65] on button "Tag confirmed-non-scan" at bounding box center [231, 63] width 56 height 16
click at [148, 58] on icon at bounding box center [148, 62] width 8 height 9
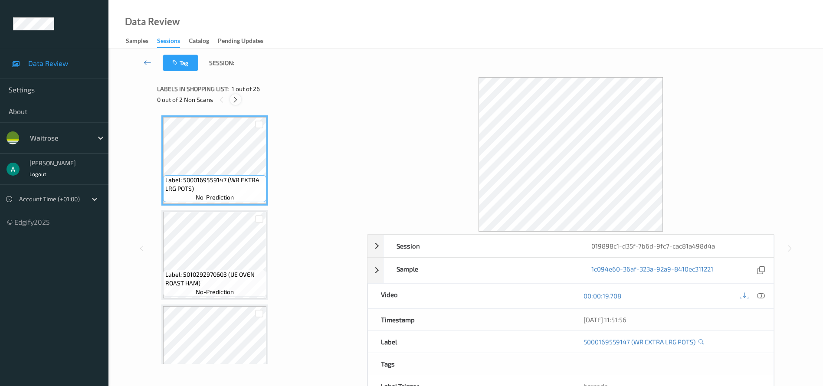
click at [237, 104] on div at bounding box center [235, 99] width 11 height 11
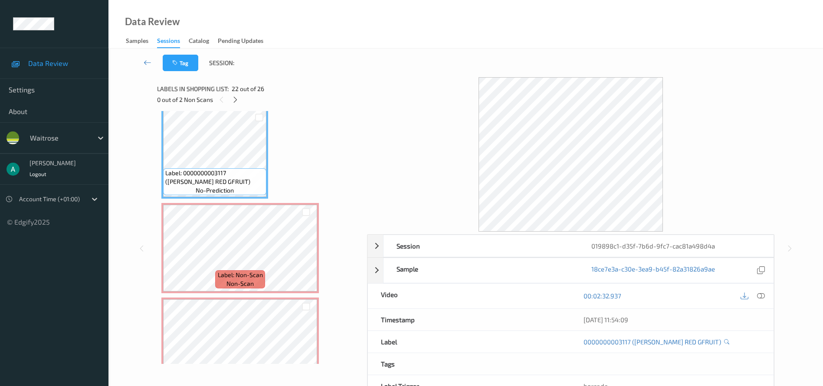
scroll to position [2056, 0]
